Goal: Task Accomplishment & Management: Manage account settings

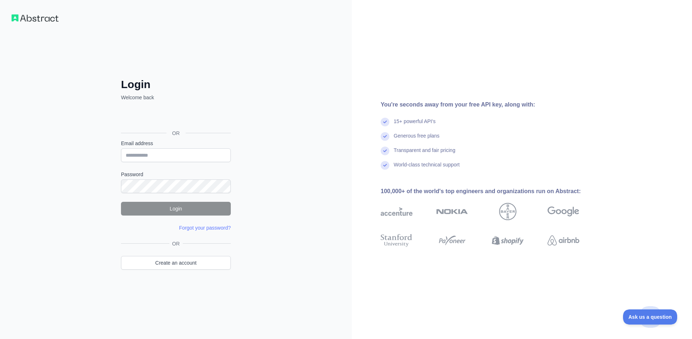
click at [183, 120] on div "Sign in with Google. Opens in new tab" at bounding box center [175, 117] width 108 height 16
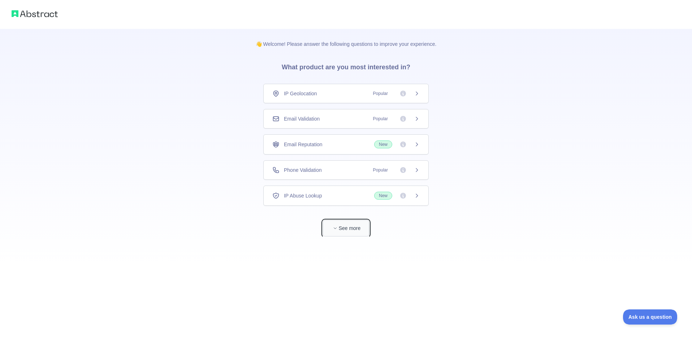
click at [357, 230] on button "See more" at bounding box center [346, 228] width 46 height 16
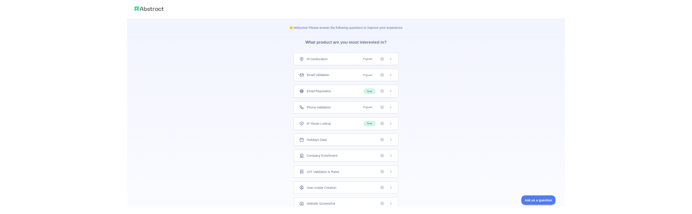
scroll to position [28, 0]
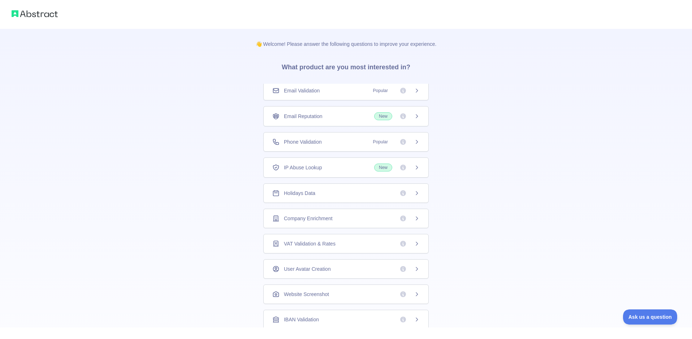
click at [365, 193] on div "Holidays Data" at bounding box center [345, 192] width 147 height 7
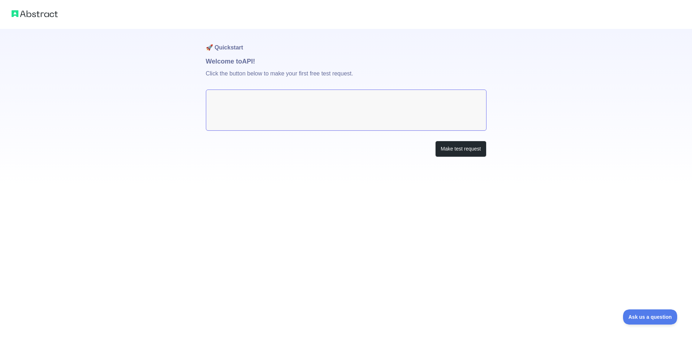
click at [386, 113] on textarea at bounding box center [346, 110] width 280 height 41
click at [450, 156] on button "Make test request" at bounding box center [460, 149] width 51 height 16
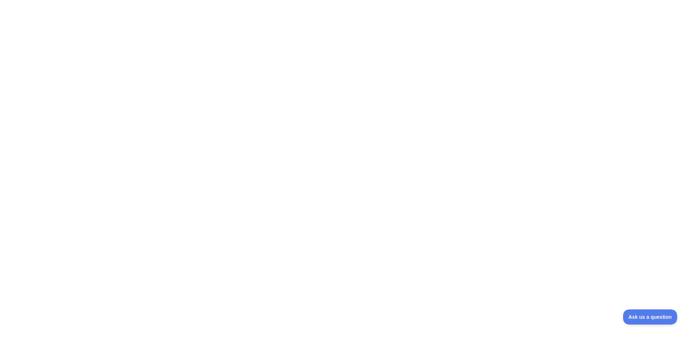
click at [500, 116] on div at bounding box center [346, 169] width 692 height 339
click at [540, 78] on div at bounding box center [346, 169] width 692 height 339
click at [574, 173] on div at bounding box center [346, 169] width 692 height 339
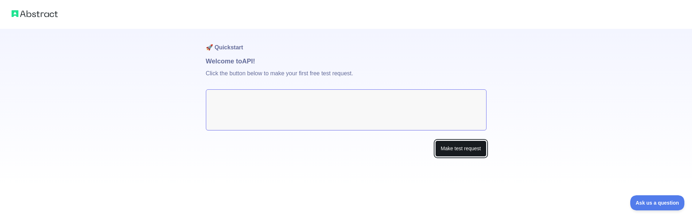
click at [459, 150] on button "Make test request" at bounding box center [460, 149] width 51 height 16
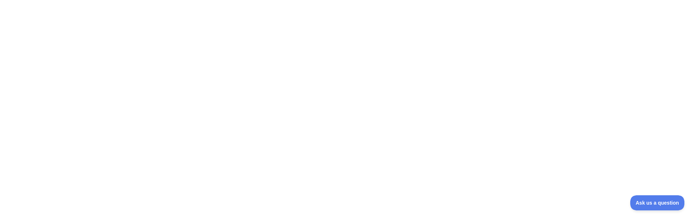
click at [429, 113] on div at bounding box center [346, 107] width 692 height 214
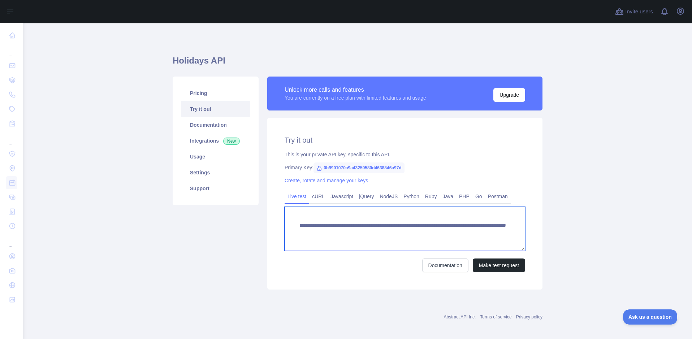
drag, startPoint x: 331, startPoint y: 241, endPoint x: 281, endPoint y: 218, distance: 55.2
click at [284, 218] on textarea "**********" at bounding box center [404, 229] width 240 height 44
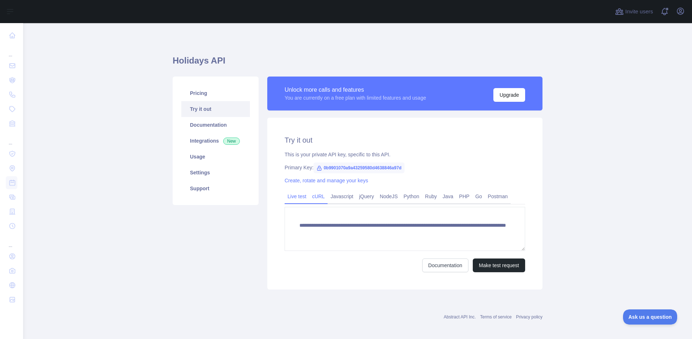
click at [315, 197] on link "cURL" at bounding box center [318, 197] width 18 height 12
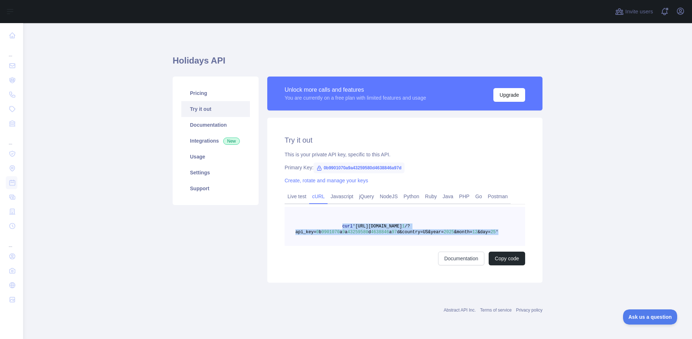
drag, startPoint x: 502, startPoint y: 231, endPoint x: 341, endPoint y: 227, distance: 160.7
click at [341, 227] on pre "curl 'https://holidays.abstractapi.com/v 1 /?api_key= 0 b 9901070 a 9 a 4325958…" at bounding box center [404, 226] width 240 height 39
click at [456, 257] on link "Documentation" at bounding box center [461, 259] width 46 height 14
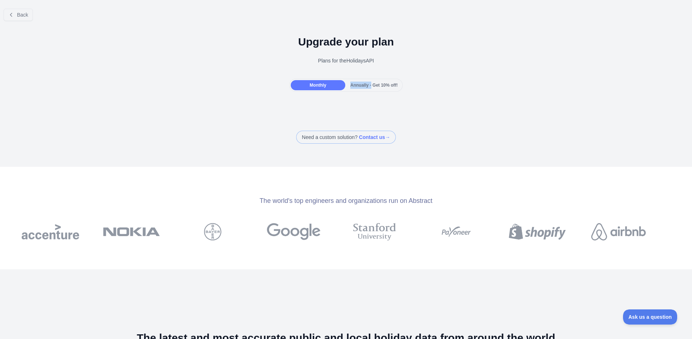
click at [371, 82] on div "Annually - Get 10% off!" at bounding box center [373, 85] width 55 height 10
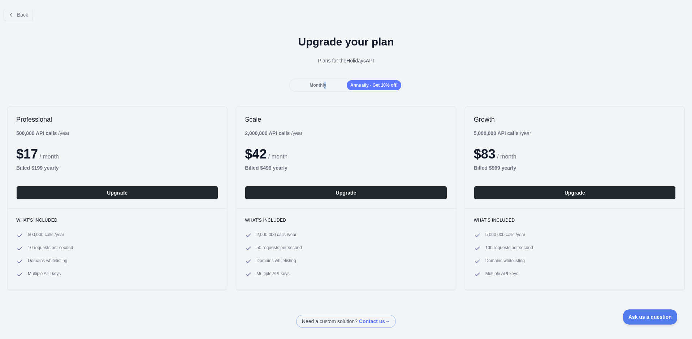
click at [328, 84] on div "Monthly" at bounding box center [318, 85] width 55 height 10
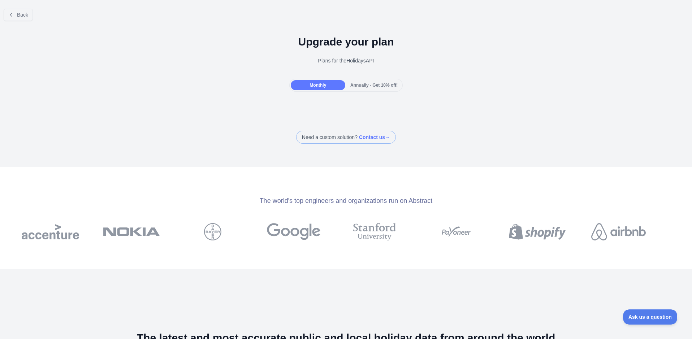
click at [361, 82] on div "Annually - Get 10% off!" at bounding box center [373, 85] width 55 height 10
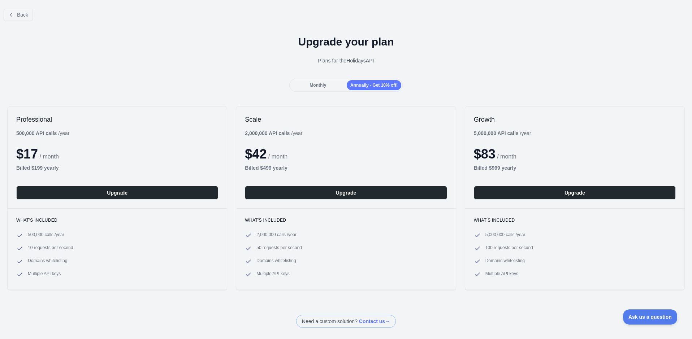
click at [329, 79] on div "Monthly Annually - Get 10% off!" at bounding box center [346, 85] width 114 height 13
click at [327, 84] on div "Monthly" at bounding box center [318, 85] width 55 height 10
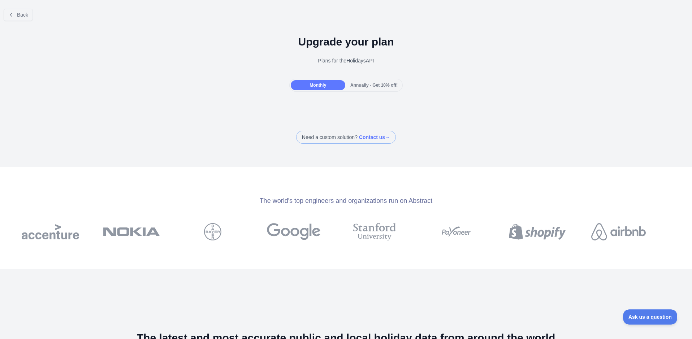
click at [18, 7] on div "Back" at bounding box center [346, 15] width 692 height 24
click at [18, 8] on div "Back" at bounding box center [346, 15] width 692 height 24
click at [20, 9] on div "Back" at bounding box center [346, 15] width 692 height 24
click at [20, 17] on span "Back" at bounding box center [22, 15] width 11 height 6
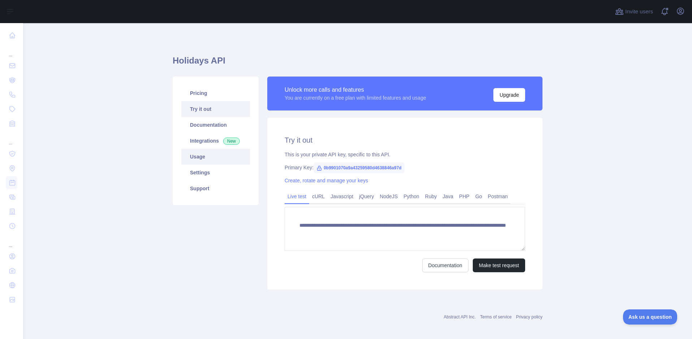
click at [211, 156] on link "Usage" at bounding box center [215, 157] width 69 height 16
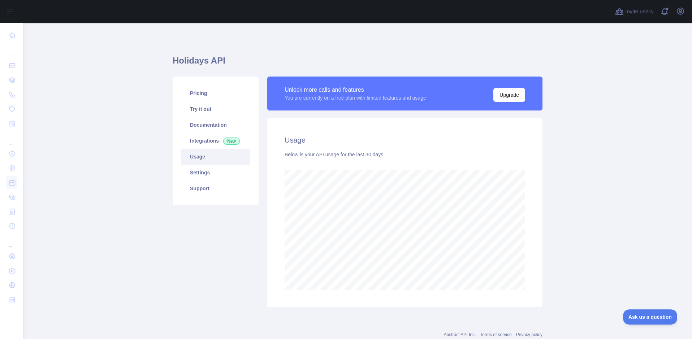
scroll to position [316, 668]
click at [228, 174] on link "Settings" at bounding box center [215, 173] width 69 height 16
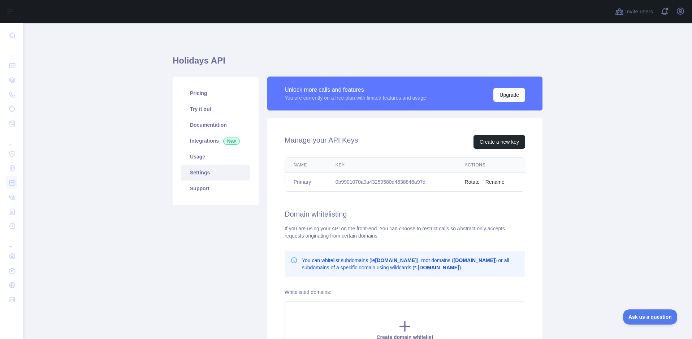
scroll to position [90, 0]
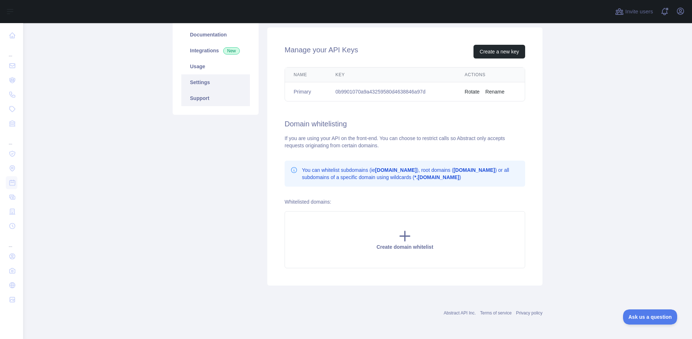
click at [218, 97] on link "Support" at bounding box center [215, 98] width 69 height 16
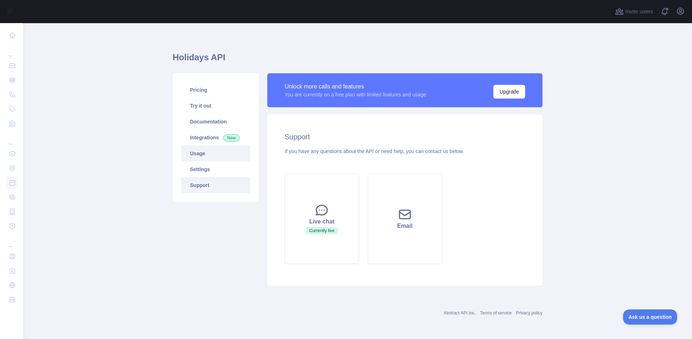
click at [201, 146] on link "Usage" at bounding box center [215, 153] width 69 height 16
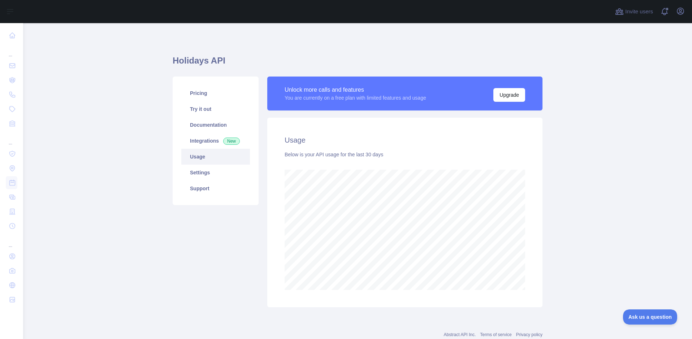
scroll to position [22, 0]
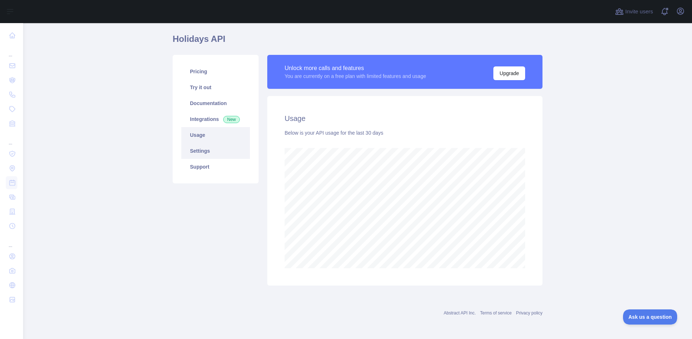
click at [219, 156] on link "Settings" at bounding box center [215, 151] width 69 height 16
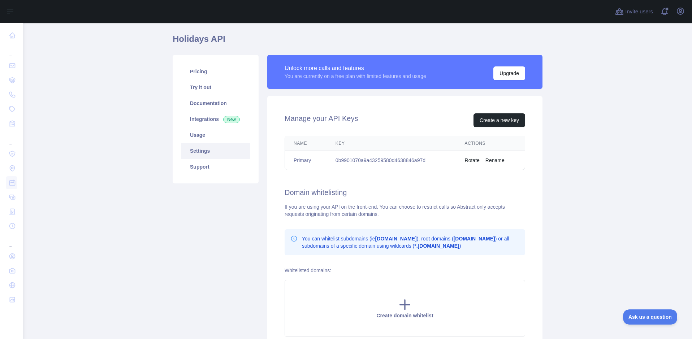
click at [368, 158] on td "0b9901070a9a43259580d4638846a97d" at bounding box center [391, 160] width 129 height 19
copy td "0b9901070a9a43259580d4638846a97d"
click at [417, 170] on div "Name Key Actions Primary 0b9901070a9a43259580d4638846a97d Rotate Rename" at bounding box center [404, 153] width 263 height 40
click at [408, 161] on td "0b9901070a9a43259580d4638846a97d" at bounding box center [391, 160] width 129 height 19
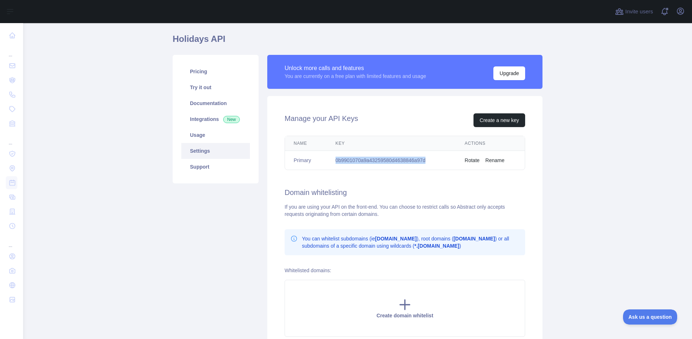
click at [408, 161] on td "0b9901070a9a43259580d4638846a97d" at bounding box center [391, 160] width 129 height 19
click at [219, 137] on link "Usage" at bounding box center [215, 135] width 69 height 16
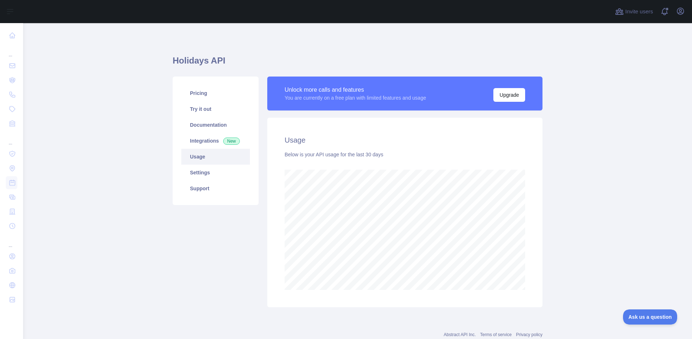
scroll to position [316, 668]
click at [205, 173] on link "Settings" at bounding box center [215, 173] width 69 height 16
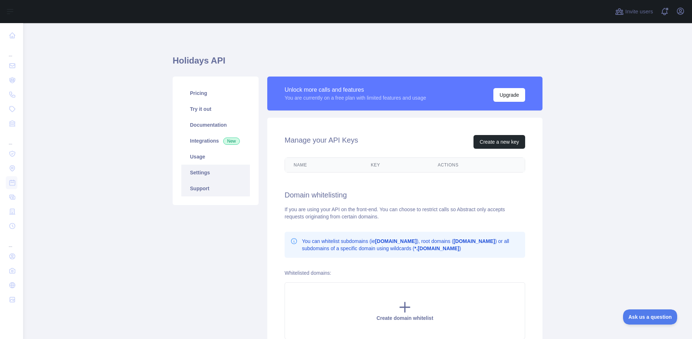
click at [205, 184] on link "Support" at bounding box center [215, 188] width 69 height 16
